Goal: Task Accomplishment & Management: Manage account settings

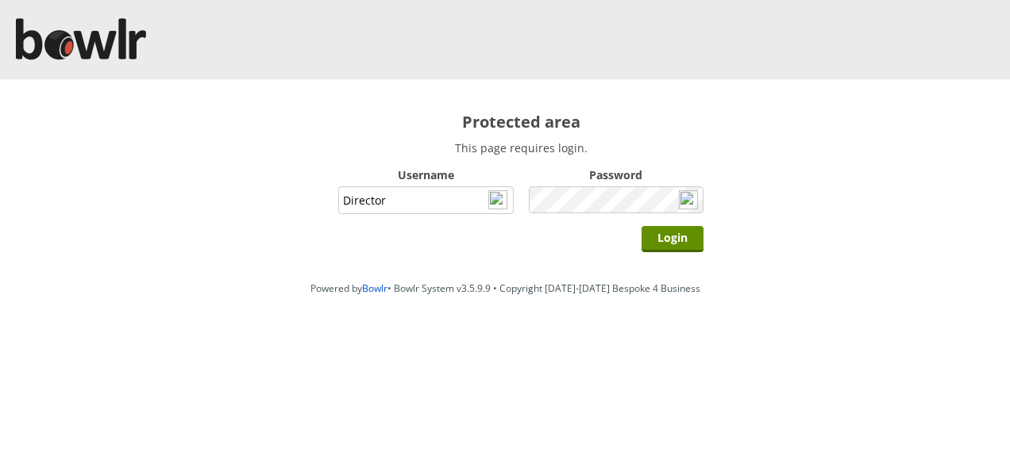
type input "Director"
click at [641, 226] on input "Login" at bounding box center [672, 239] width 62 height 26
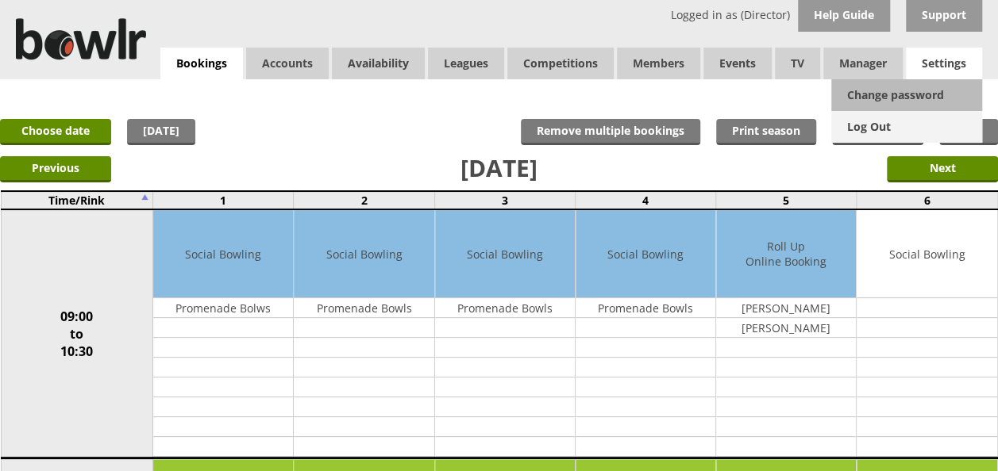
click at [873, 125] on link "Log Out" at bounding box center [906, 127] width 151 height 32
